Goal: Task Accomplishment & Management: Manage account settings

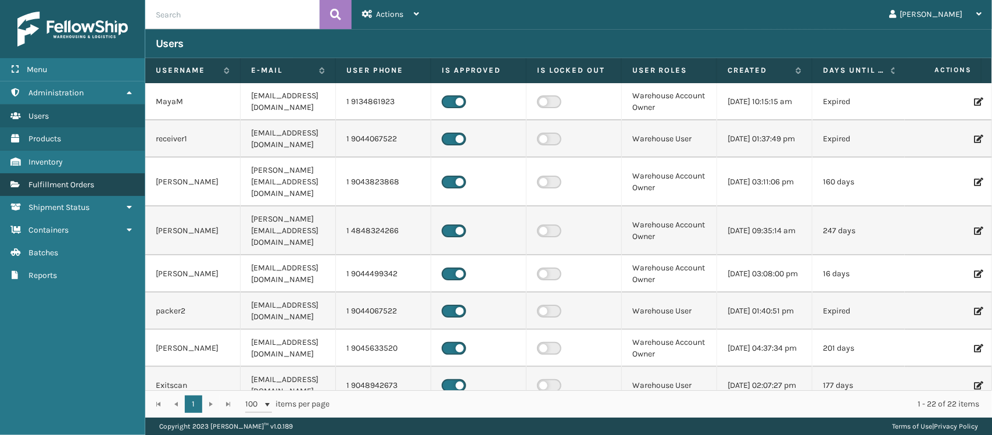
click at [73, 185] on span "Fulfillment Orders" at bounding box center [61, 185] width 66 height 10
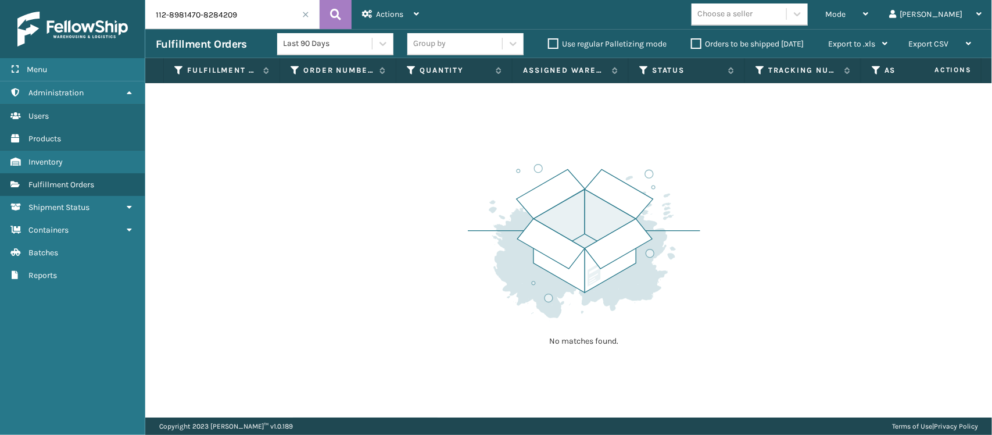
click at [184, 13] on input "112-8981470-8284209" at bounding box center [232, 14] width 174 height 29
type input "2076958"
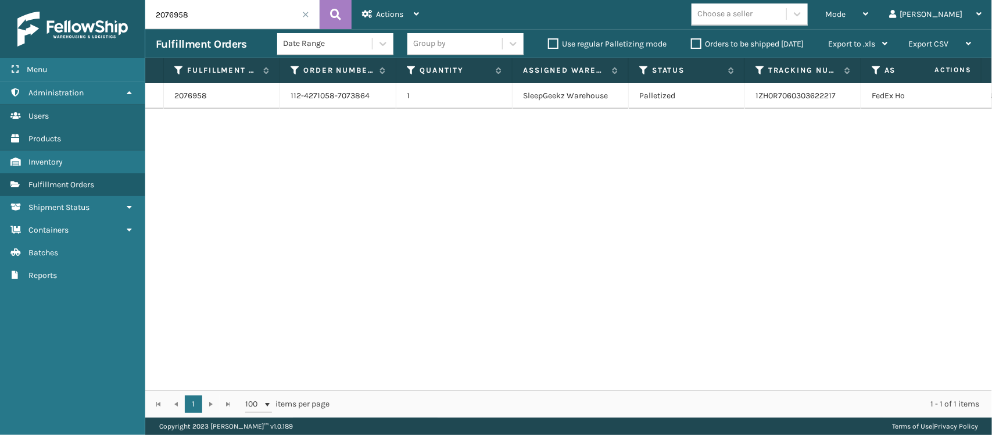
click at [167, 10] on input "2076958" at bounding box center [232, 14] width 174 height 29
click at [394, 19] on div "Actions" at bounding box center [390, 14] width 57 height 29
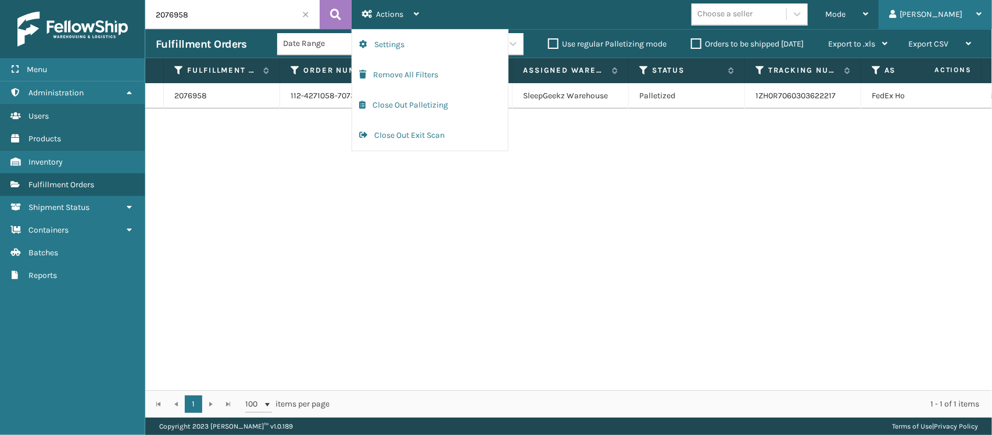
click at [954, 2] on div "[PERSON_NAME]" at bounding box center [935, 14] width 92 height 29
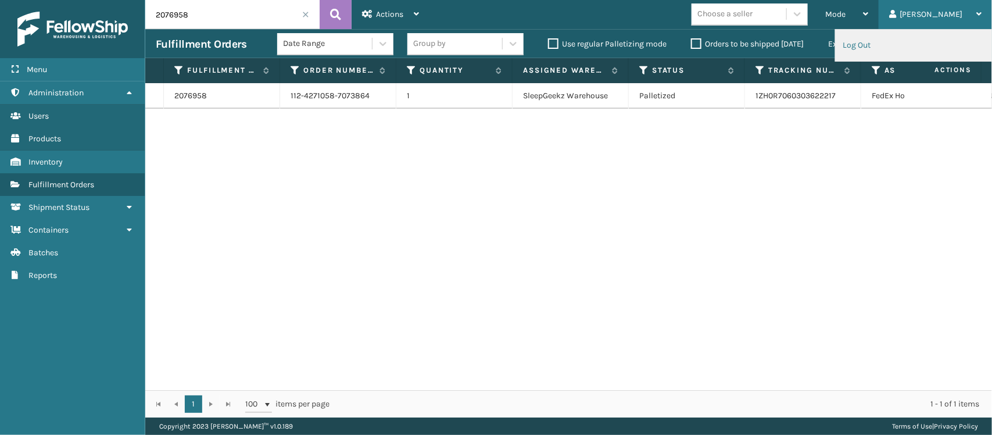
click at [918, 44] on li "Log Out" at bounding box center [914, 45] width 156 height 31
